Goal: Task Accomplishment & Management: Complete application form

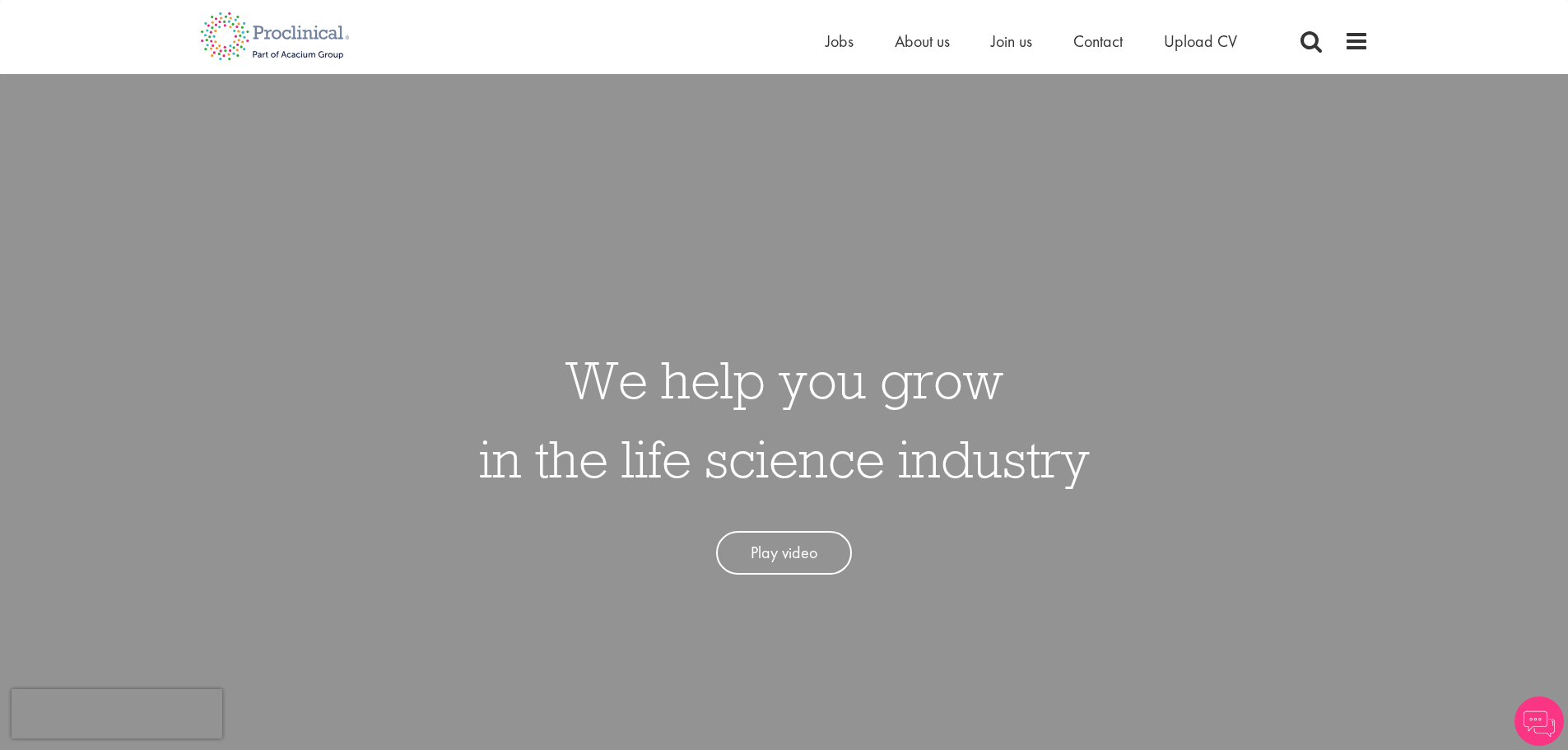
click at [819, 48] on div "Home Jobs About us Join us Contact Upload CV" at bounding box center [778, 31] width 1181 height 62
click at [834, 37] on span "Jobs" at bounding box center [839, 42] width 28 height 22
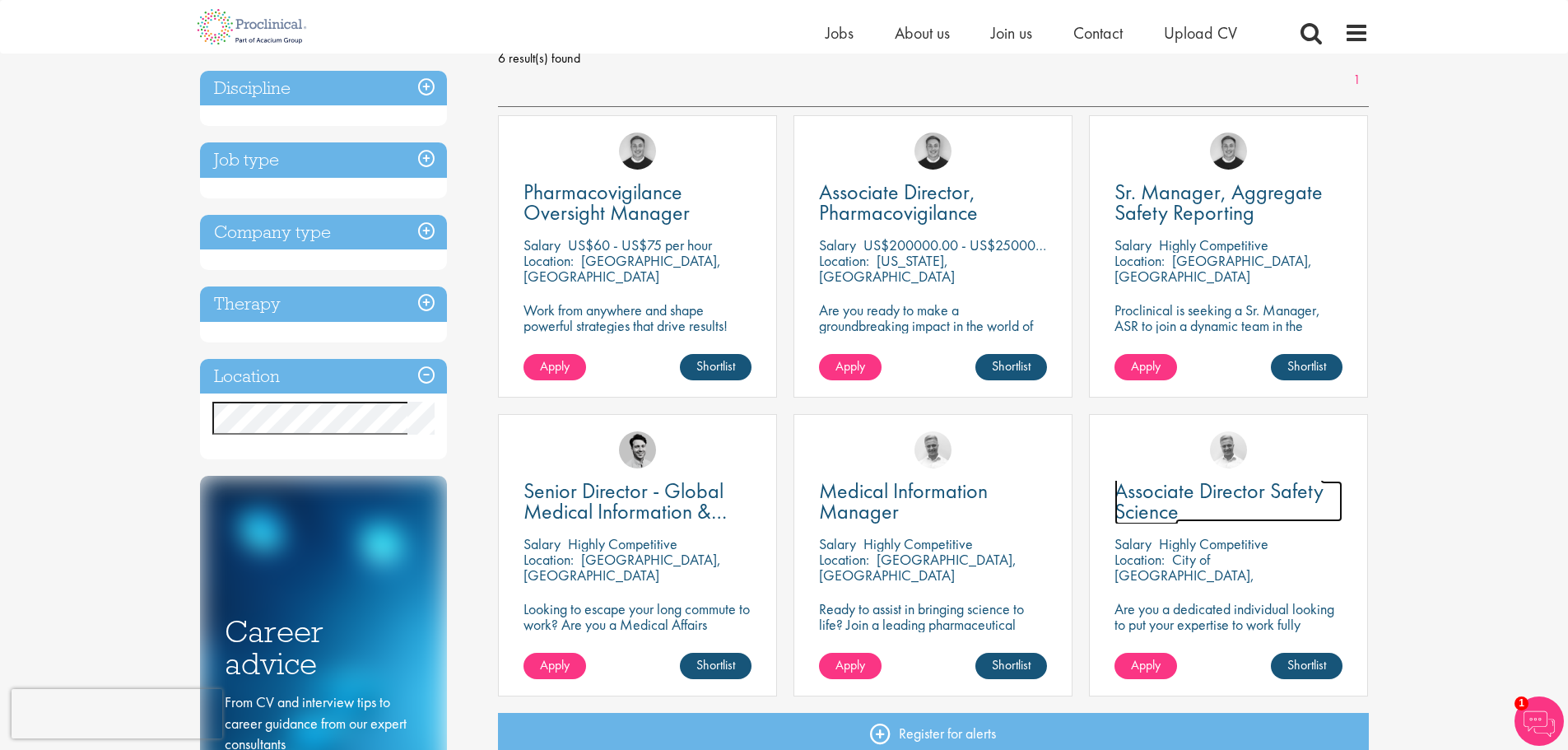
scroll to position [247, 0]
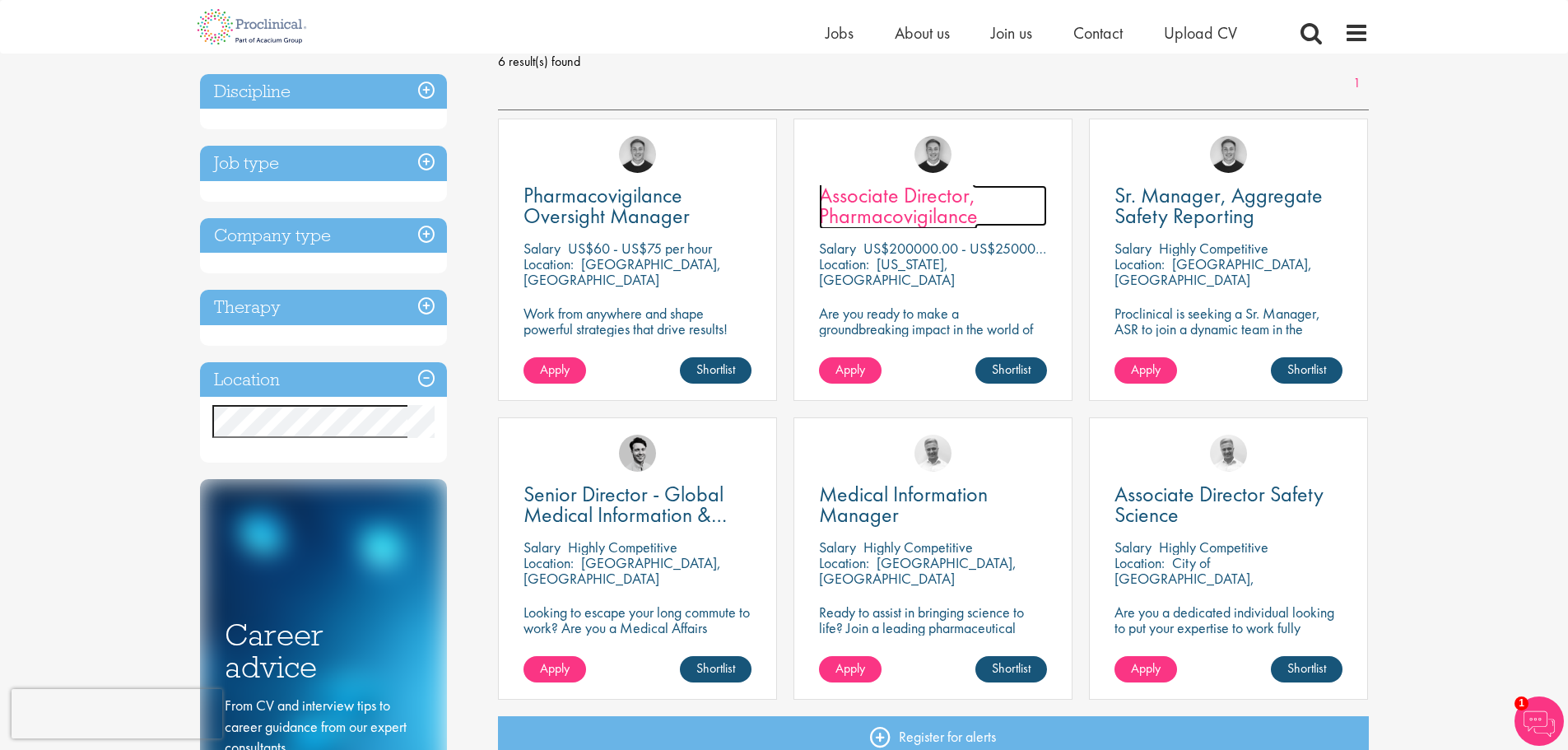
click at [889, 209] on span "Associate Director, Pharmacovigilance" at bounding box center [897, 206] width 159 height 49
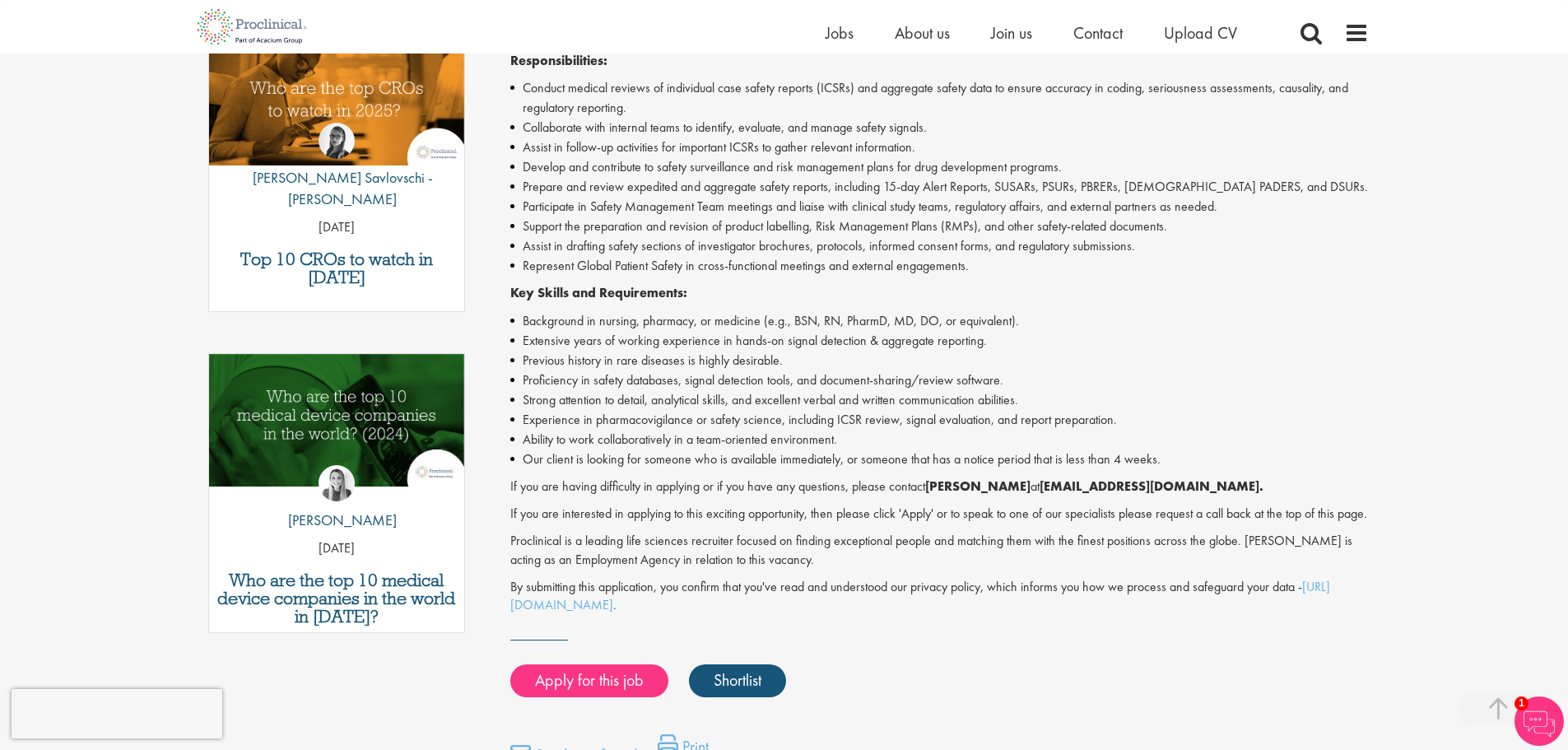
scroll to position [577, 0]
